Goal: Transaction & Acquisition: Obtain resource

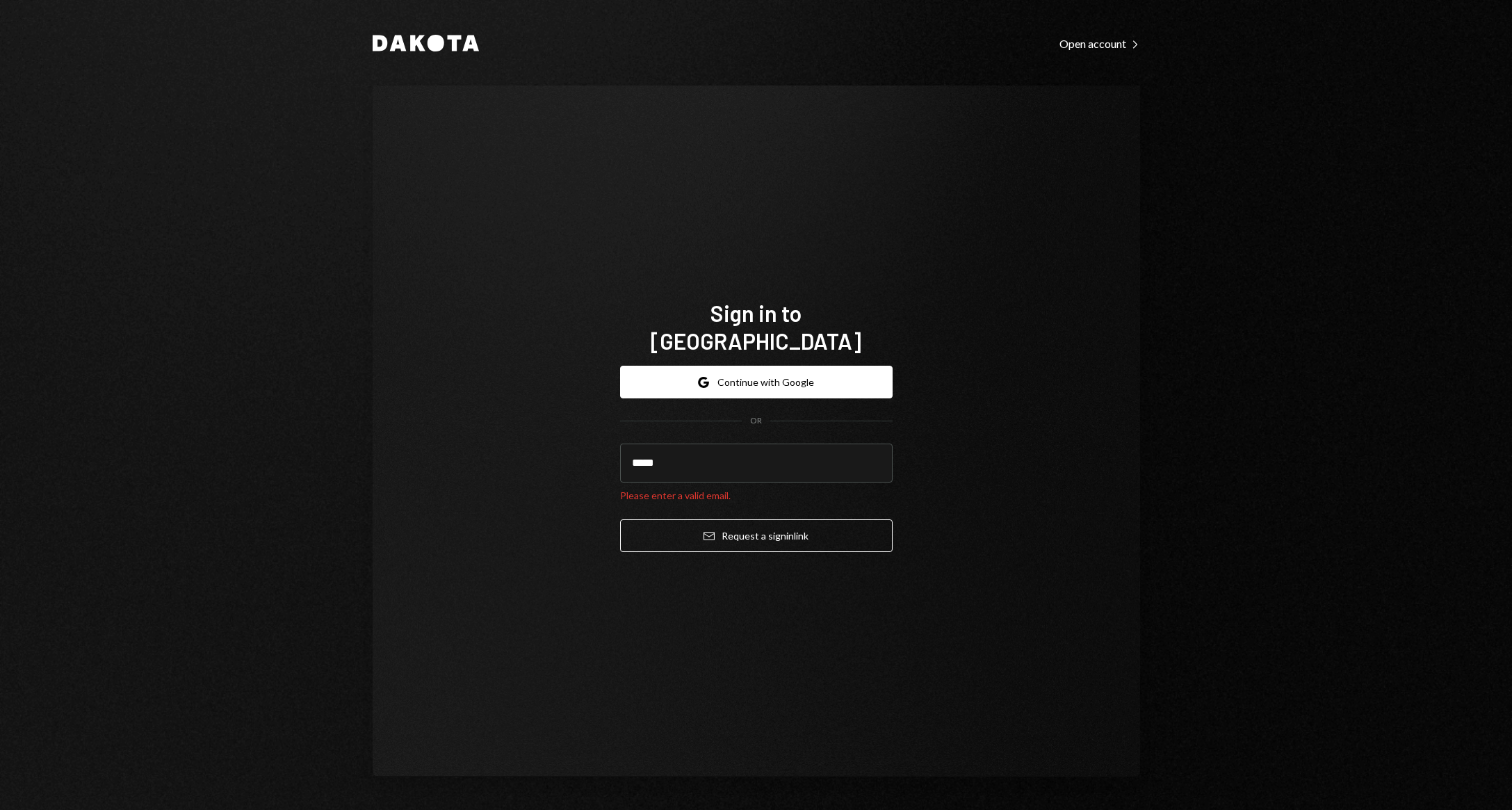
type input "**********"
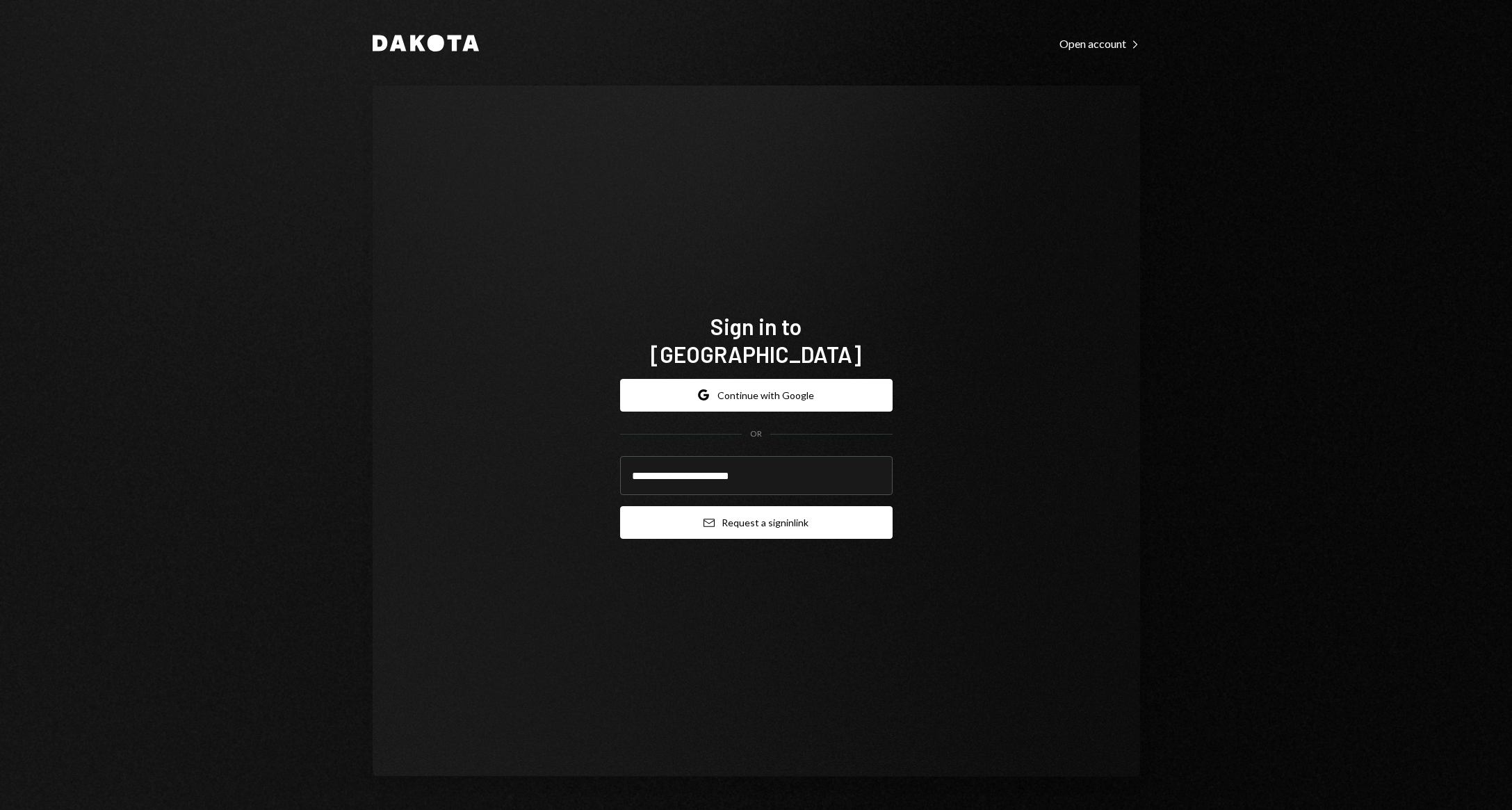
click at [770, 506] on button "Email Request a sign in link" at bounding box center [757, 523] width 273 height 33
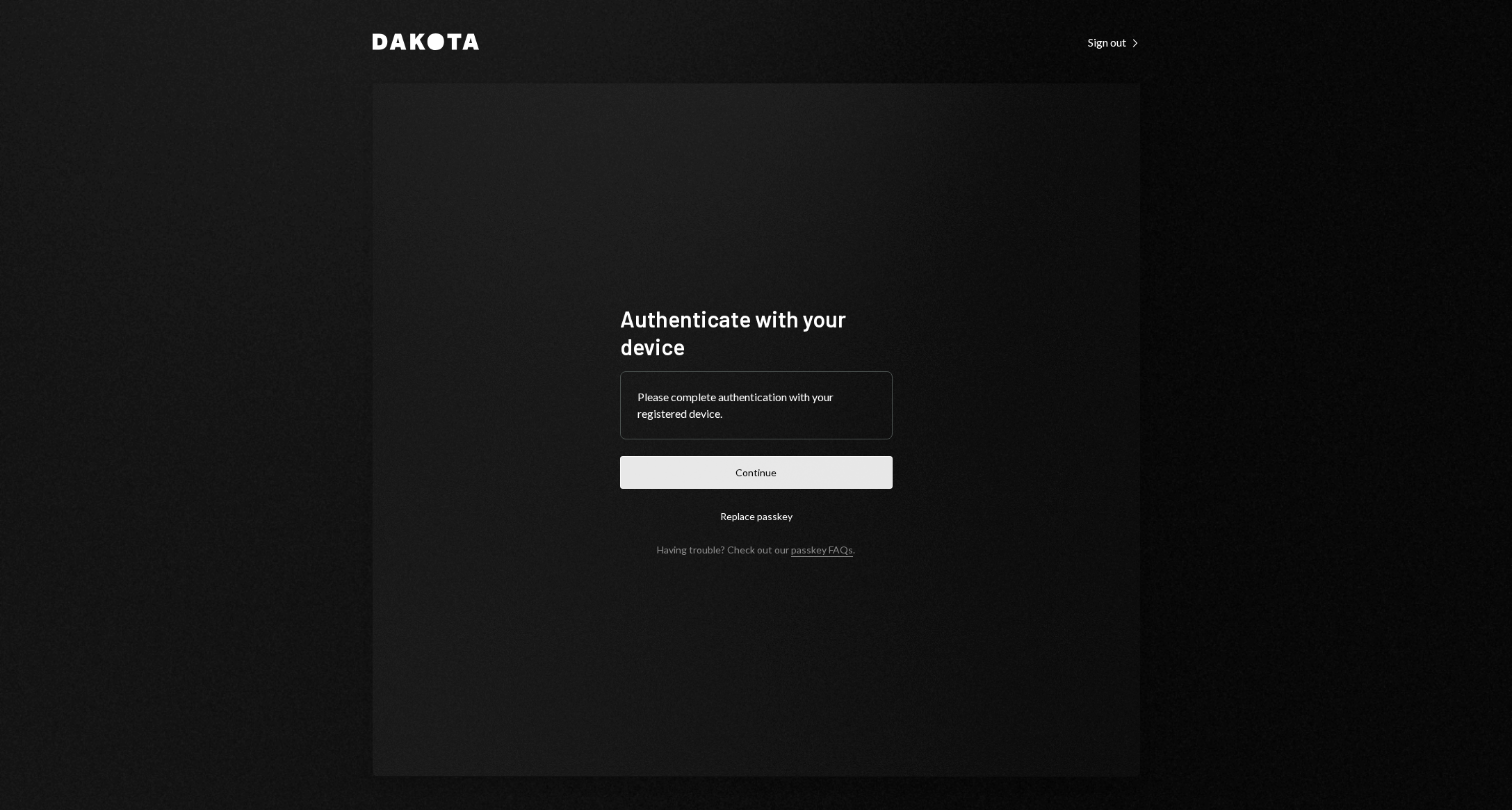
click at [809, 478] on button "Continue" at bounding box center [757, 472] width 273 height 33
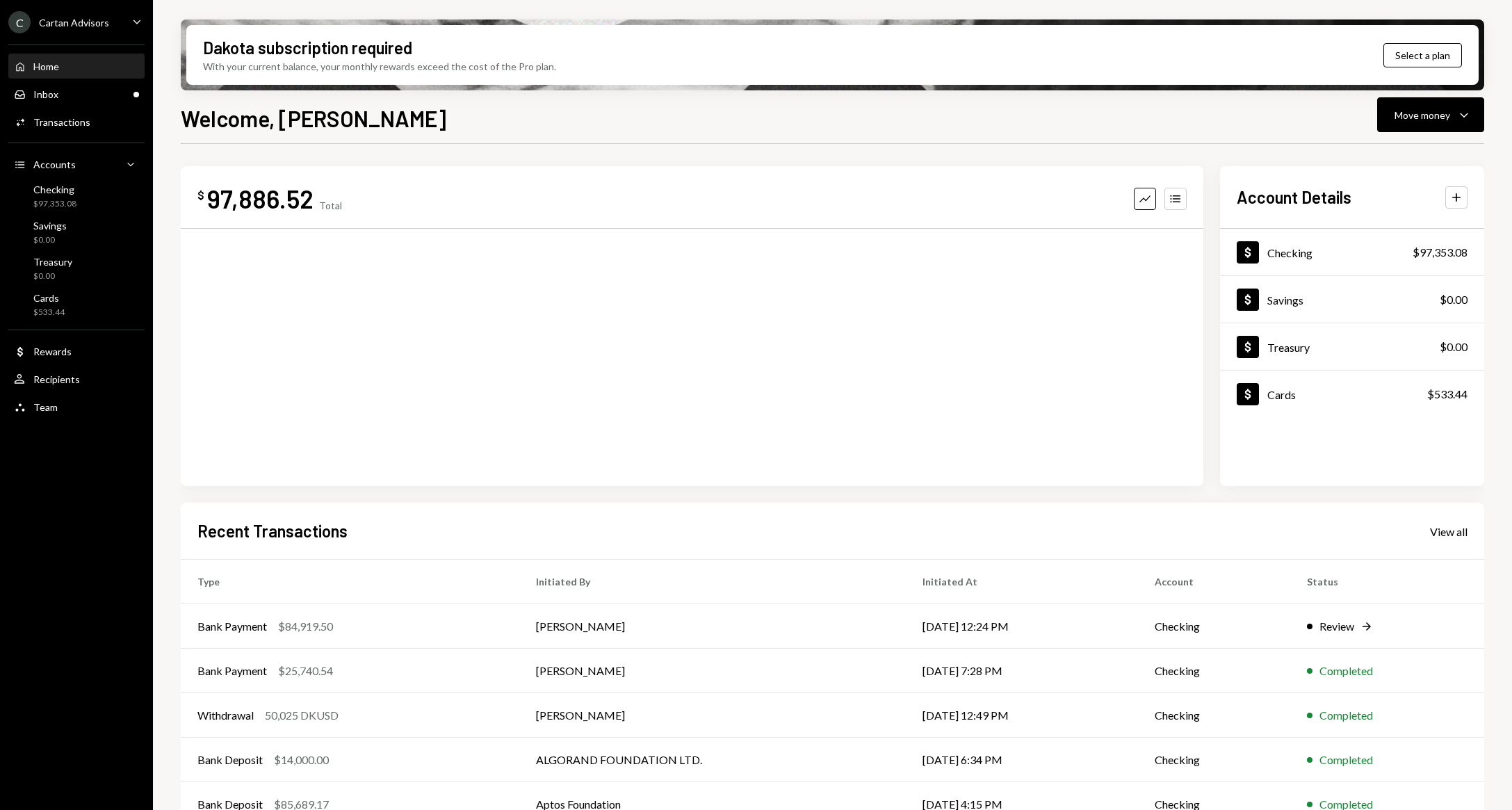
click at [129, 27] on icon "Caret Down" at bounding box center [136, 21] width 16 height 16
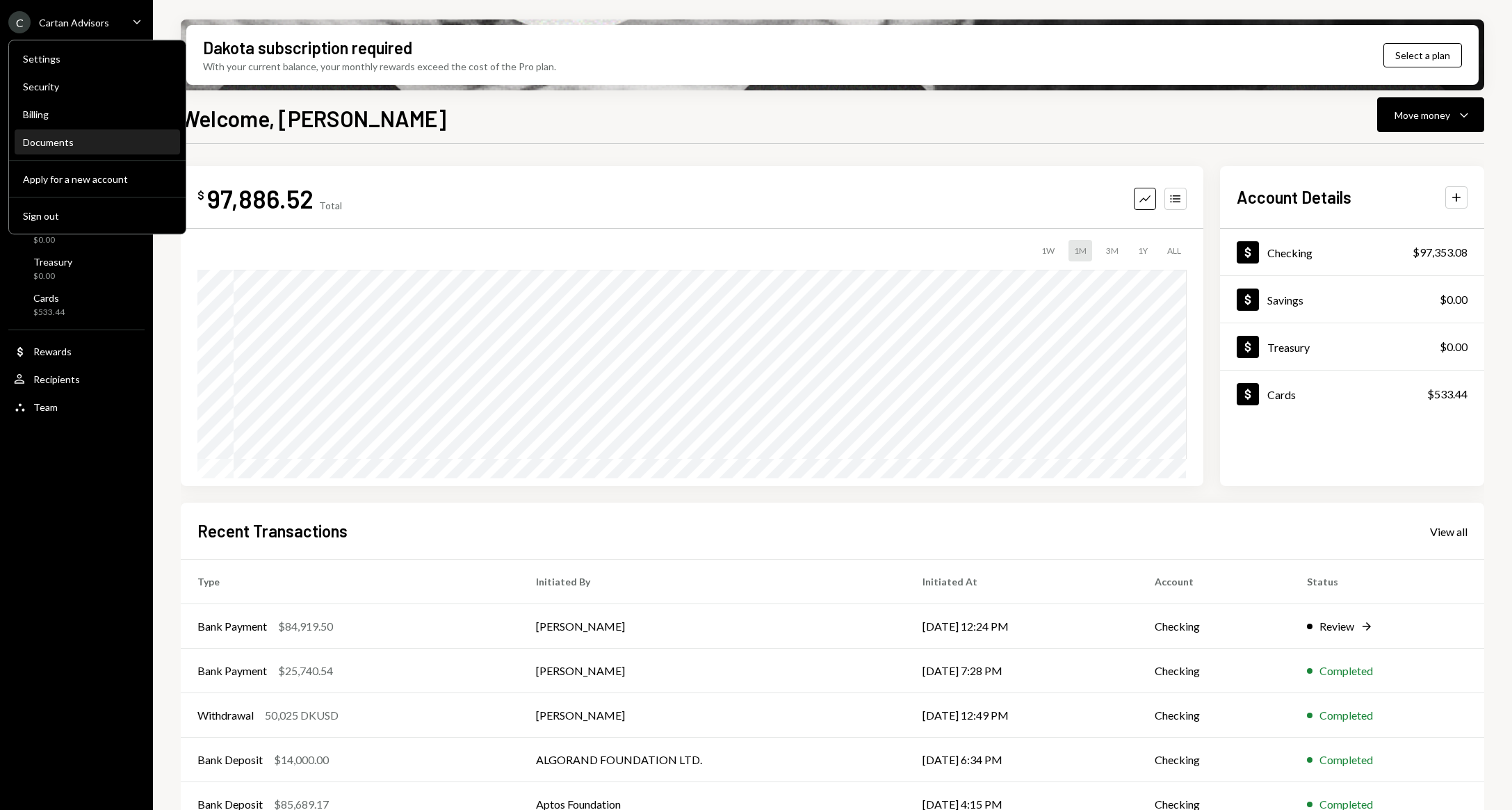
click at [82, 146] on div "Documents" at bounding box center [97, 142] width 149 height 12
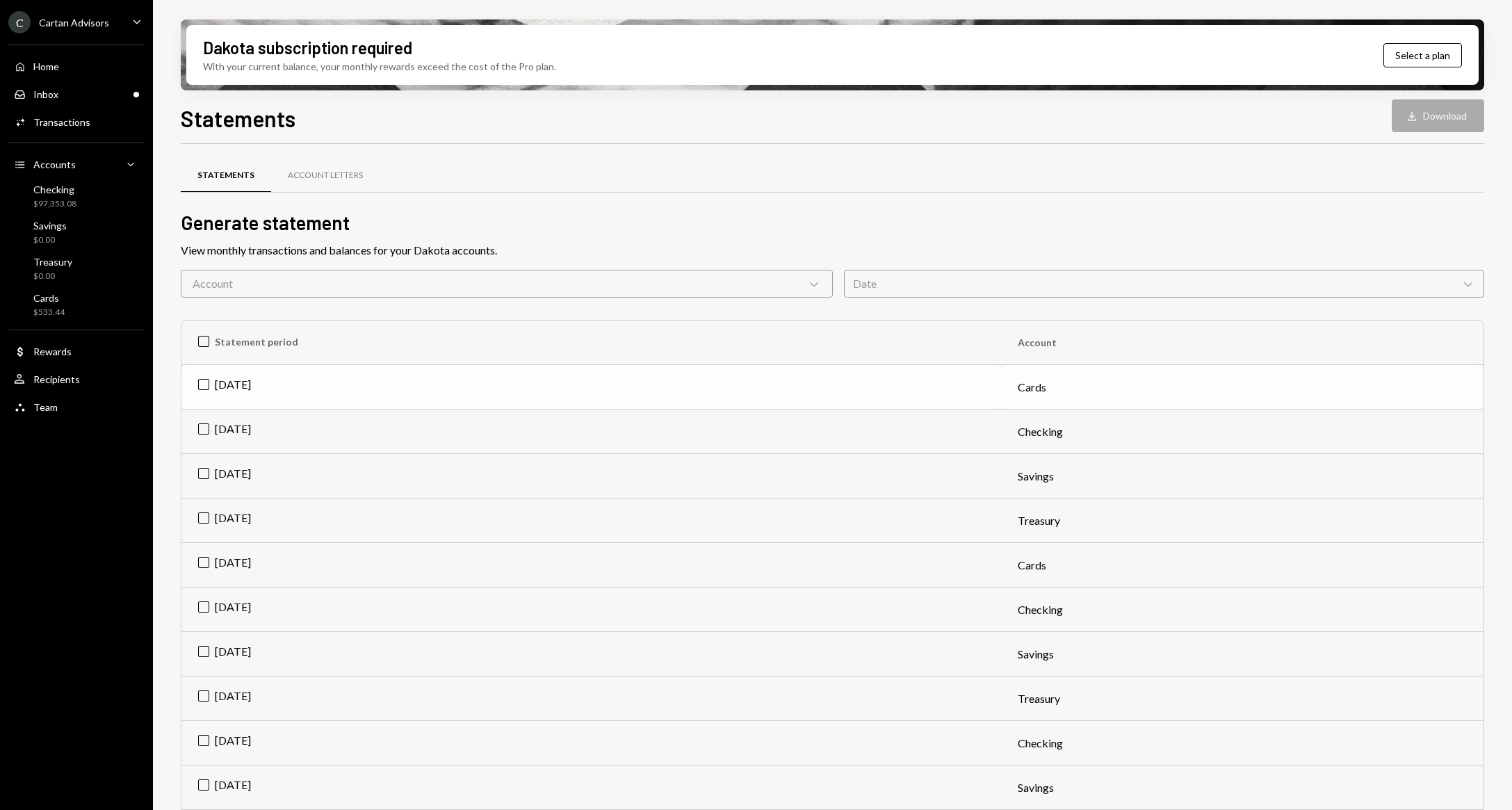
click at [202, 380] on td "[DATE]" at bounding box center [591, 387] width 820 height 45
click at [204, 383] on td "Check Aug 2025" at bounding box center [591, 387] width 820 height 45
click at [210, 426] on td "Aug 2025" at bounding box center [591, 431] width 820 height 45
click at [1455, 117] on button "Download Download" at bounding box center [1438, 116] width 92 height 33
